Goal: Task Accomplishment & Management: Manage account settings

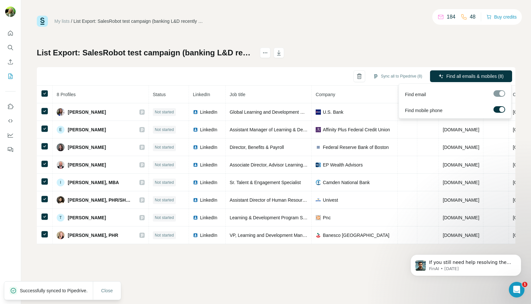
click at [499, 109] on label at bounding box center [500, 109] width 12 height 7
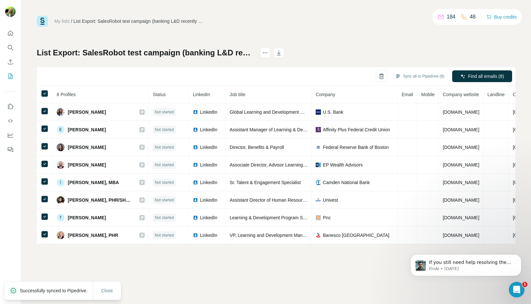
click at [484, 48] on div "List Export: SalesRobot test campaign (banking L&D recently posted) - 20/08/202…" at bounding box center [276, 146] width 479 height 196
click at [281, 53] on icon "button" at bounding box center [279, 53] width 3 height 2
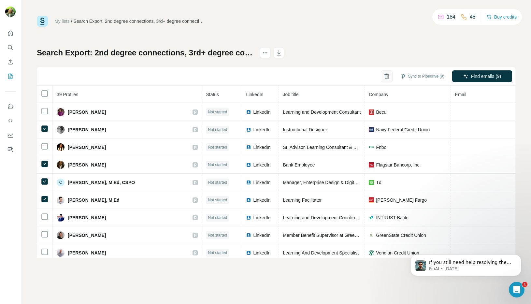
click at [386, 78] on icon "button" at bounding box center [387, 76] width 7 height 7
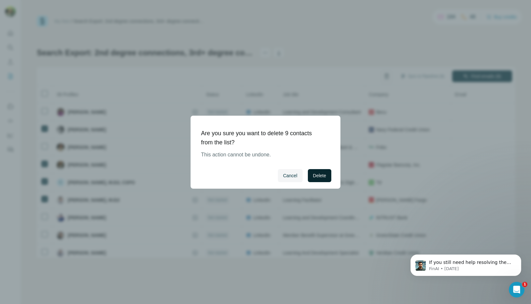
click at [319, 174] on span "Delete" at bounding box center [319, 175] width 13 height 7
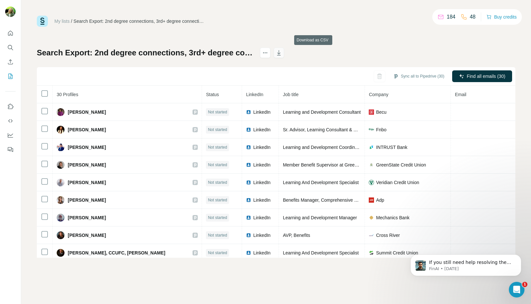
click at [282, 53] on icon "button" at bounding box center [279, 53] width 7 height 7
click at [187, 36] on div "My lists / Search Export: 2nd degree connections, 3rd+ degree connections, L&D …" at bounding box center [276, 137] width 479 height 242
